Goal: Task Accomplishment & Management: Use online tool/utility

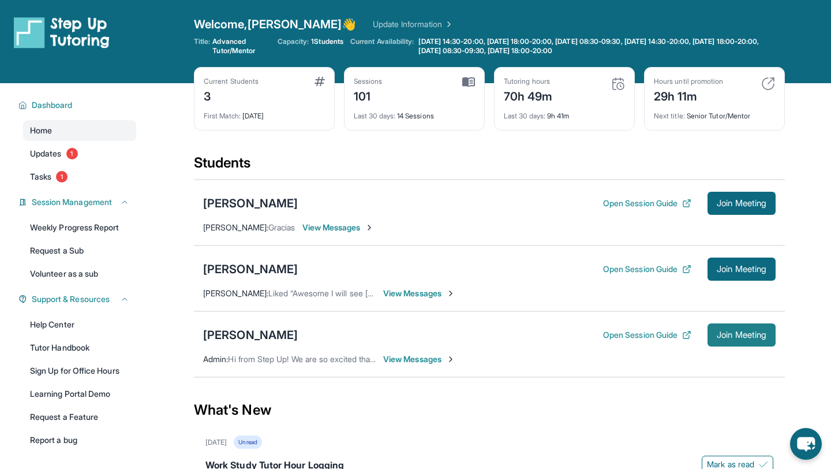
click at [765, 332] on span "Join Meeting" at bounding box center [742, 334] width 50 height 7
